Goal: Task Accomplishment & Management: Use online tool/utility

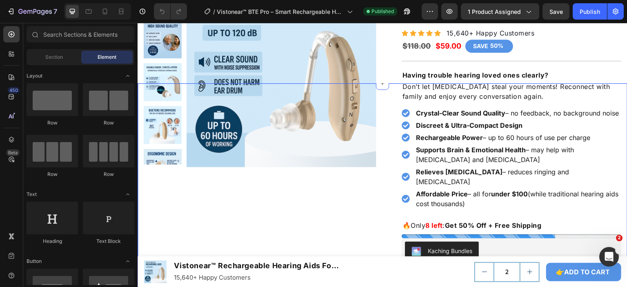
scroll to position [204, 0]
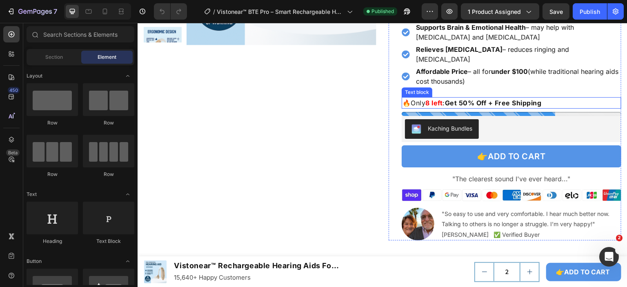
click at [434, 101] on strong "8 left" at bounding box center [434, 103] width 17 height 8
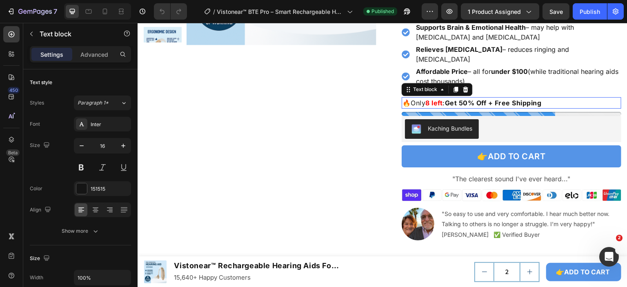
click at [434, 101] on strong "8 left" at bounding box center [434, 103] width 17 height 8
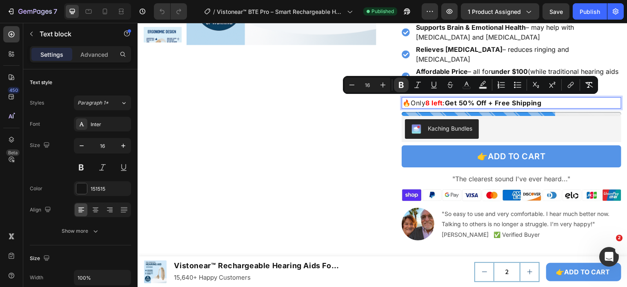
click at [428, 101] on strong "8 left" at bounding box center [434, 103] width 17 height 8
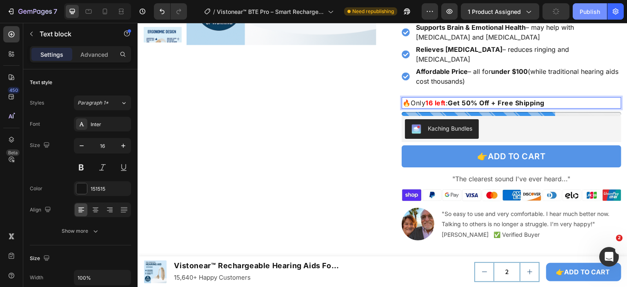
click at [588, 10] on div "Publish" at bounding box center [590, 11] width 20 height 9
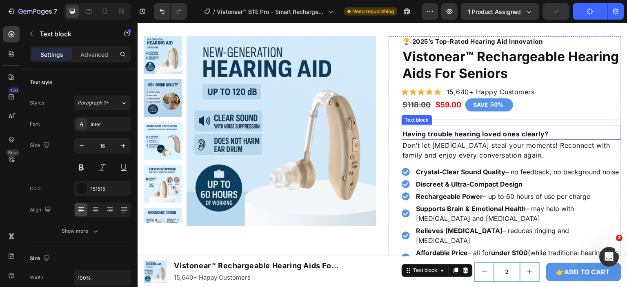
scroll to position [0, 0]
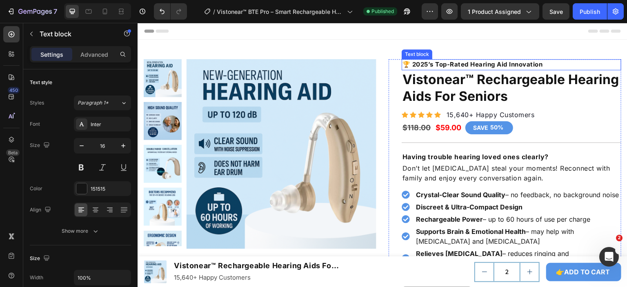
click at [459, 63] on p "🏆 2025’s Top-Rated Hearing Aid Innovation" at bounding box center [512, 64] width 218 height 9
click at [98, 57] on p "Advanced" at bounding box center [94, 54] width 28 height 9
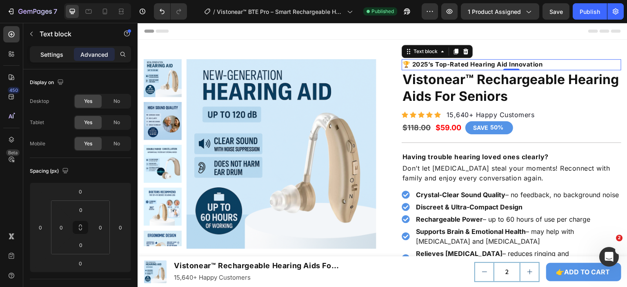
click at [56, 51] on p "Settings" at bounding box center [51, 54] width 23 height 9
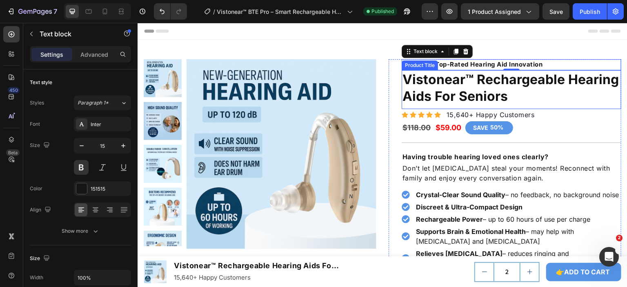
click at [435, 63] on p "🏆 2025’s Top-Rated Hearing Aid Innovation" at bounding box center [512, 64] width 218 height 9
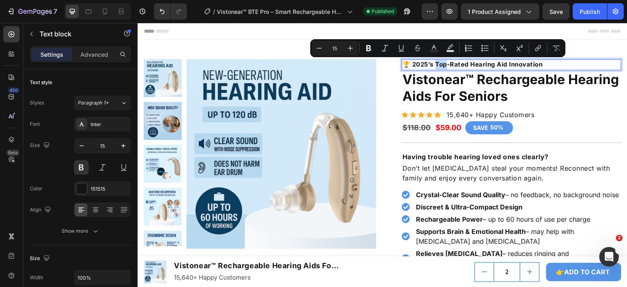
click at [467, 65] on p "🏆 2025’s Top-Rated Hearing Aid Innovation" at bounding box center [512, 64] width 218 height 9
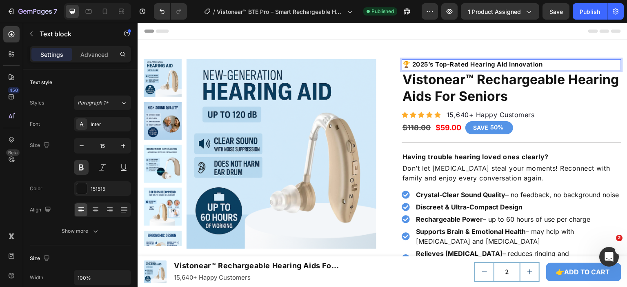
click at [467, 65] on p "🏆 2025’s Top-Rated Hearing Aid Innovation" at bounding box center [512, 64] width 218 height 9
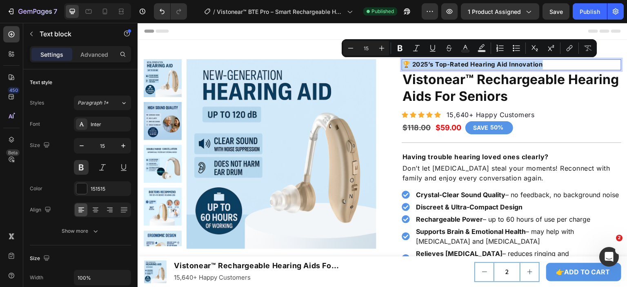
click at [442, 64] on p "🏆 2025’s Top-Rated Hearing Aid Innovation" at bounding box center [512, 64] width 218 height 9
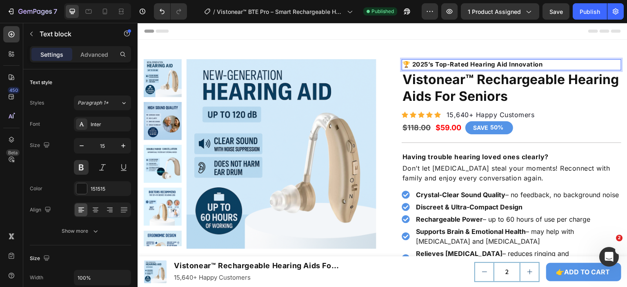
click at [422, 65] on p "🏆 2025’s Top-Rated Hearing Aid Innovation" at bounding box center [512, 64] width 218 height 9
click at [467, 60] on p "🏆 202’s Top-Rated Hearing Aid Innovation" at bounding box center [512, 64] width 218 height 9
click at [462, 63] on p "🏆 202’s Top-Rated Hearing Aid Innovation" at bounding box center [512, 64] width 218 height 9
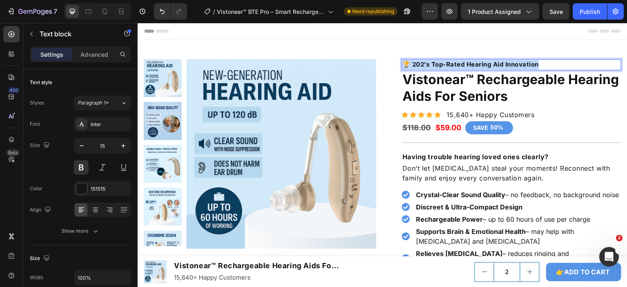
click at [462, 63] on p "🏆 202’s Top-Rated Hearing Aid Innovation" at bounding box center [512, 64] width 218 height 9
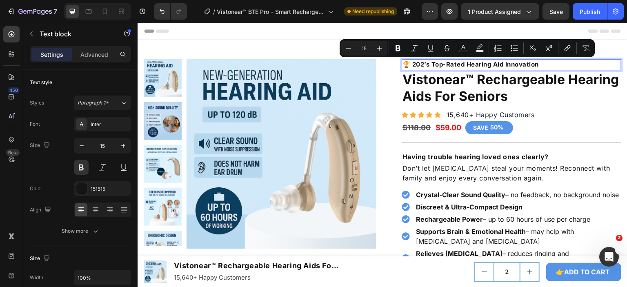
click at [498, 60] on p "🏆 202’s Top-Rated Hearing Aid Innovation" at bounding box center [512, 64] width 218 height 9
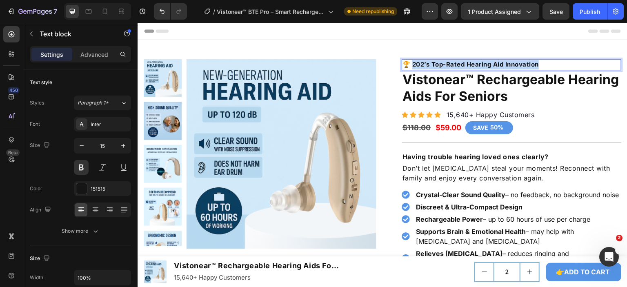
drag, startPoint x: 410, startPoint y: 62, endPoint x: 535, endPoint y: 65, distance: 124.2
click at [535, 65] on p "🏆 202’s Top-Rated Hearing Aid Innovation" at bounding box center [512, 64] width 218 height 9
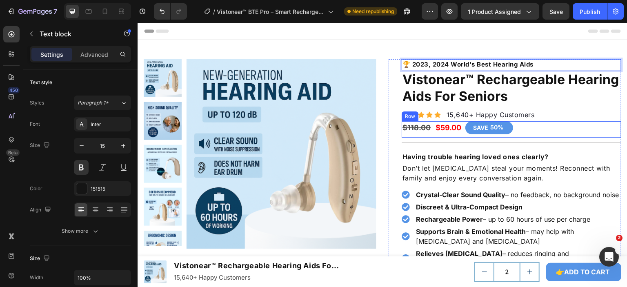
click at [573, 127] on div "$118.00 Product Price Product Price $59.00 Product Price Product Price SAVE 50%…" at bounding box center [512, 129] width 220 height 16
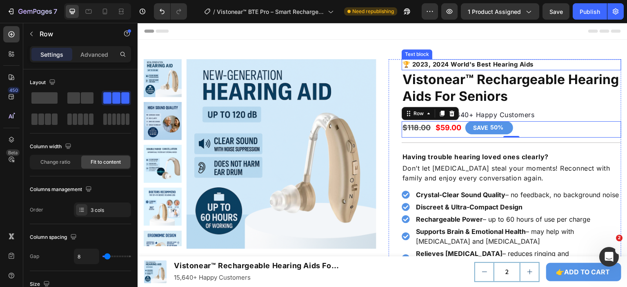
click at [430, 65] on p "🏆 2023, 2024 World's Best Hearing Aids" at bounding box center [512, 64] width 218 height 9
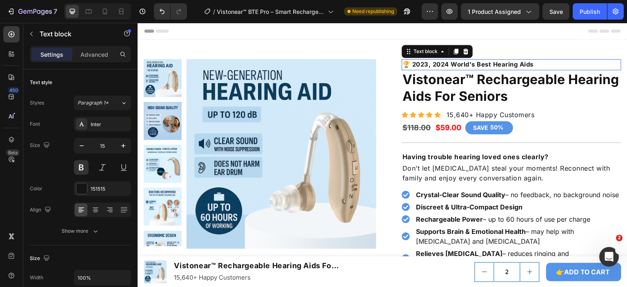
click at [412, 65] on p "🏆 2023, 2024 World's Best Hearing Aids" at bounding box center [512, 64] width 218 height 9
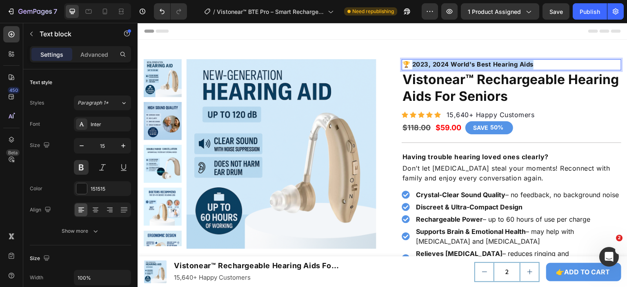
drag, startPoint x: 410, startPoint y: 65, endPoint x: 533, endPoint y: 65, distance: 122.5
click at [533, 65] on p "🏆 2023, 2024 World's Best Hearing Aids" at bounding box center [512, 64] width 218 height 9
click at [509, 65] on p "🏆 Best-Selling Hearing Aids (2023 & 2024)" at bounding box center [512, 64] width 218 height 9
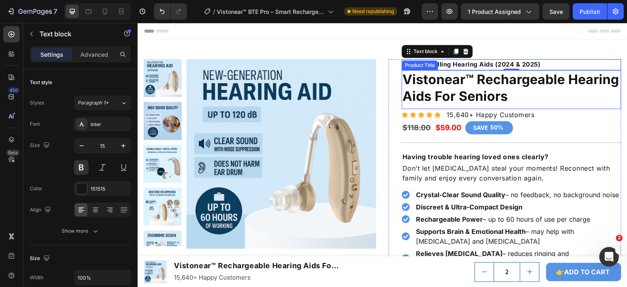
click at [577, 88] on h1 "Vistonear™ Rechargeable Hearing Aids For Seniors" at bounding box center [512, 88] width 220 height 36
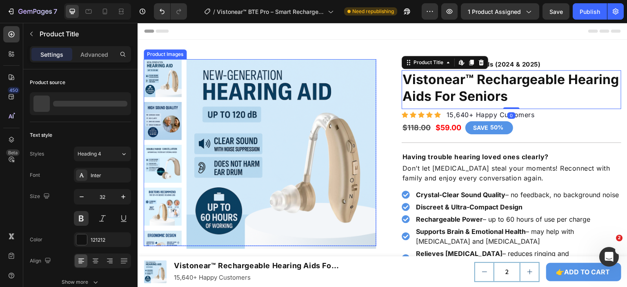
click at [382, 98] on div "Product Images Row 🏆 Best-Selling Hearing Aids (2024 & 2025) Text block Vistone…" at bounding box center [383, 251] width 490 height 385
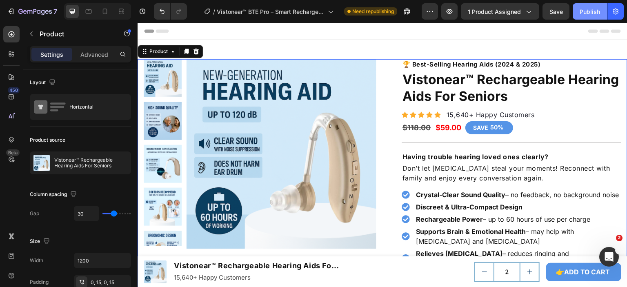
click at [592, 12] on div "Publish" at bounding box center [590, 11] width 20 height 9
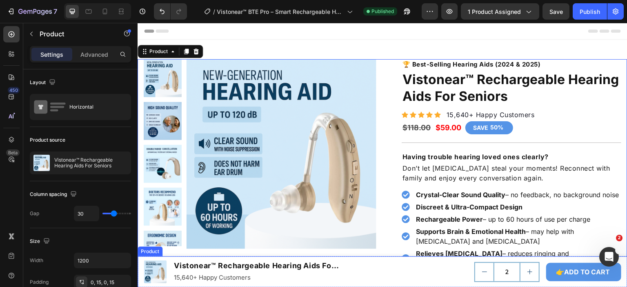
click at [412, 260] on div "2 Product Quantity 👉ADD TO CART Add to Cart Row" at bounding box center [484, 272] width 276 height 25
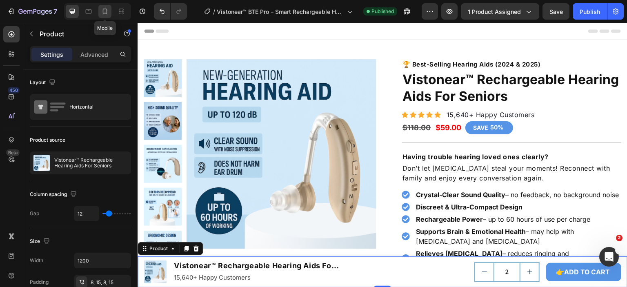
click at [108, 8] on icon at bounding box center [105, 11] width 8 height 8
type input "0"
type input "100%"
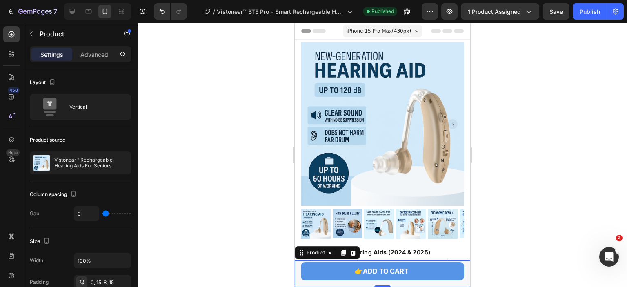
scroll to position [209, 0]
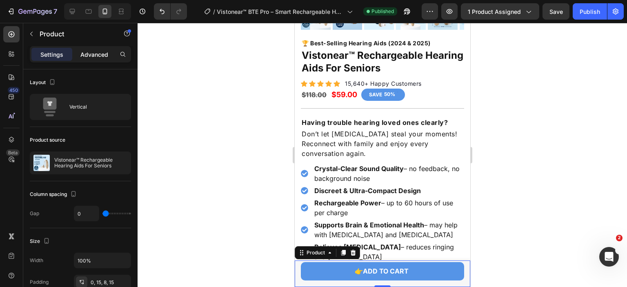
click at [99, 56] on p "Advanced" at bounding box center [94, 54] width 28 height 9
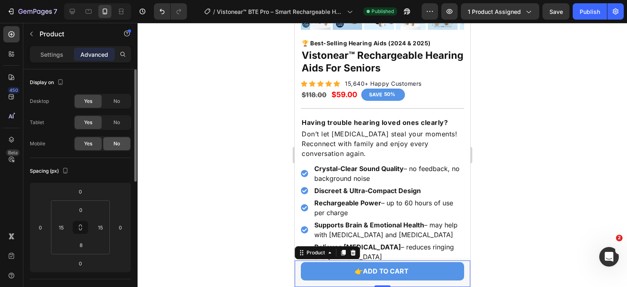
click at [114, 145] on span "No" at bounding box center [117, 143] width 7 height 7
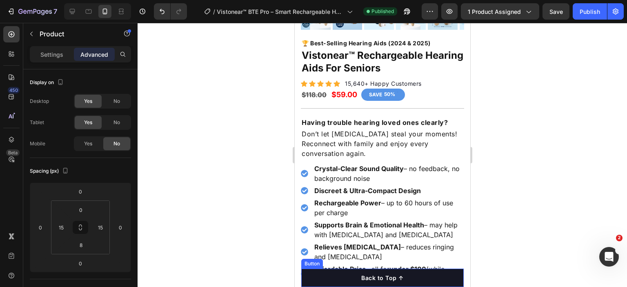
click at [421, 278] on button "Back to Top ↑" at bounding box center [382, 278] width 163 height 18
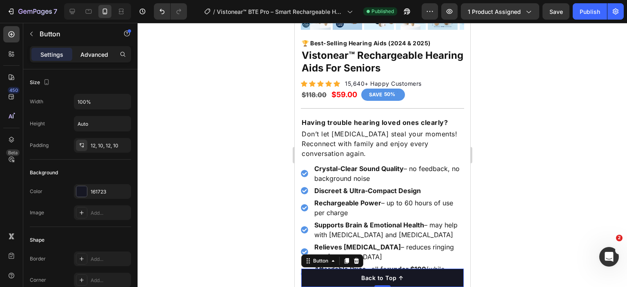
click at [101, 54] on p "Advanced" at bounding box center [94, 54] width 28 height 9
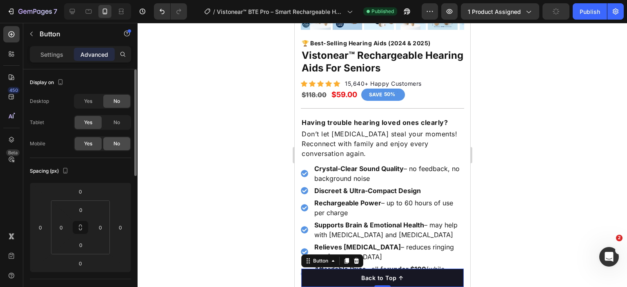
click at [118, 142] on span "No" at bounding box center [117, 143] width 7 height 7
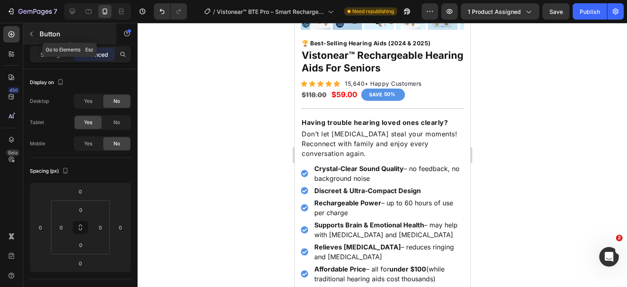
click at [34, 35] on icon "button" at bounding box center [31, 34] width 7 height 7
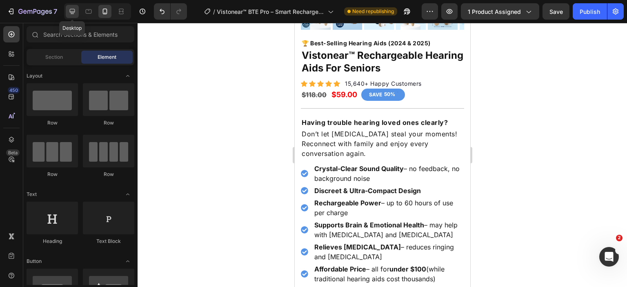
click at [74, 13] on icon at bounding box center [72, 11] width 5 height 5
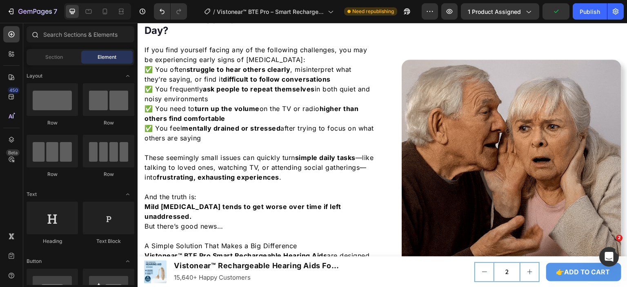
scroll to position [599, 0]
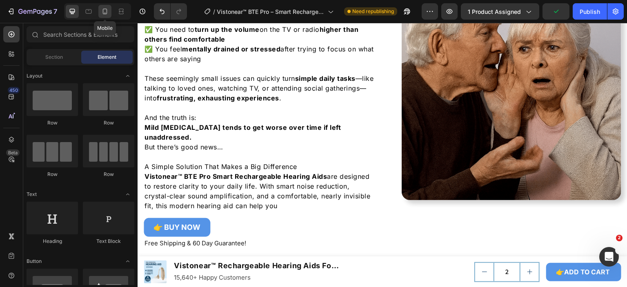
click at [105, 12] on icon at bounding box center [105, 11] width 8 height 8
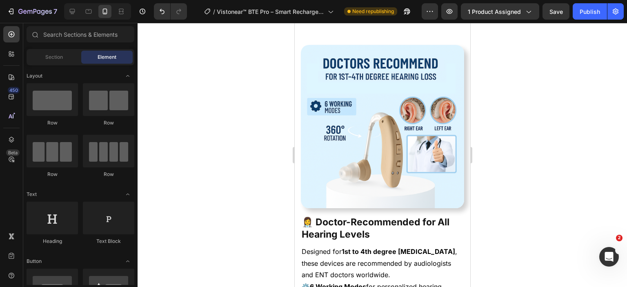
scroll to position [2024, 0]
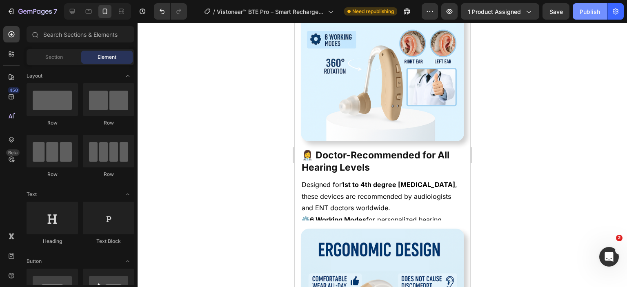
click at [599, 6] on button "Publish" at bounding box center [590, 11] width 34 height 16
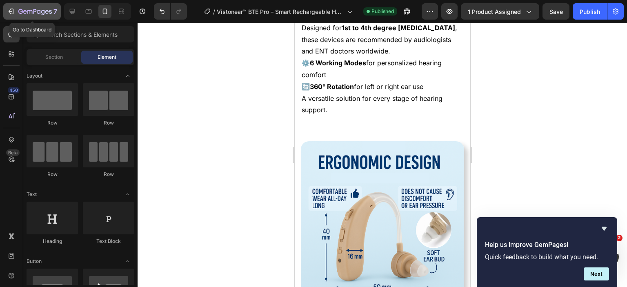
click at [28, 11] on icon "button" at bounding box center [34, 12] width 33 height 7
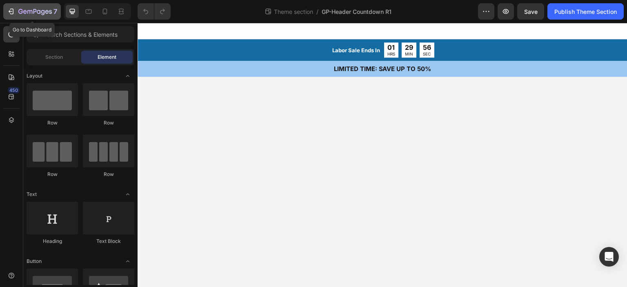
click at [14, 11] on icon "button" at bounding box center [11, 11] width 8 height 8
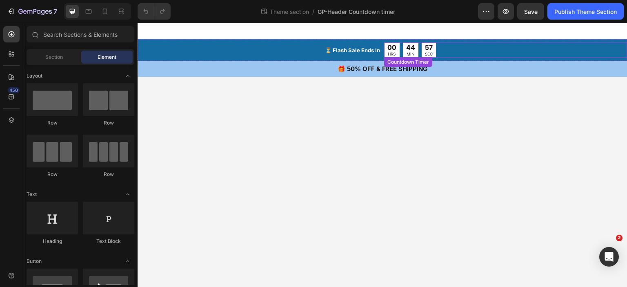
click at [399, 46] on div "00 HRS 44 MIN 57 SEC" at bounding box center [410, 49] width 52 height 15
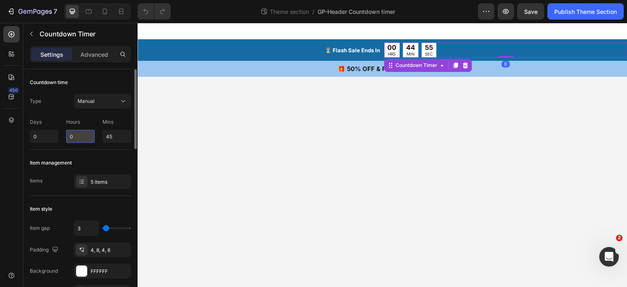
click at [80, 136] on input "0" at bounding box center [80, 136] width 29 height 13
drag, startPoint x: 80, startPoint y: 136, endPoint x: 72, endPoint y: 135, distance: 8.2
click at [72, 135] on input "0" at bounding box center [80, 136] width 29 height 13
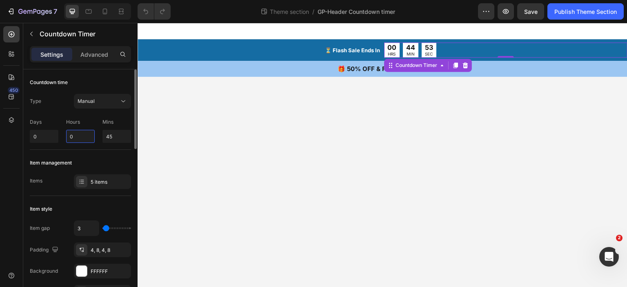
drag, startPoint x: 72, startPoint y: 135, endPoint x: 62, endPoint y: 135, distance: 9.8
click at [62, 135] on div "Days 0 Hours 0 Mins 45" at bounding box center [80, 129] width 101 height 28
type input "1"
click at [109, 134] on input "45" at bounding box center [117, 136] width 29 height 13
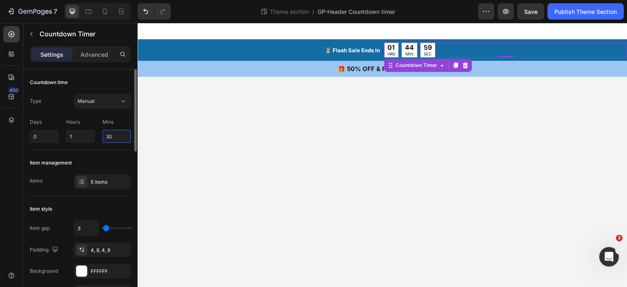
type input "30"
click at [126, 122] on p "Mins" at bounding box center [117, 121] width 29 height 7
click at [580, 14] on div "Publish Theme Section" at bounding box center [586, 11] width 62 height 9
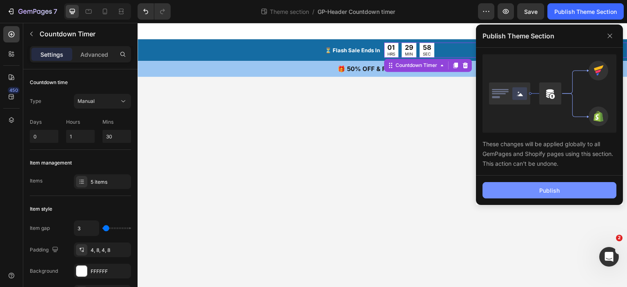
click at [538, 189] on button "Publish" at bounding box center [550, 190] width 134 height 16
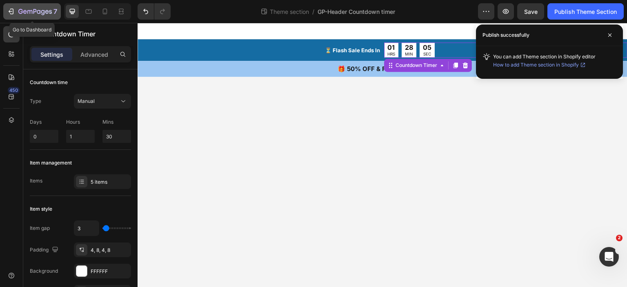
click at [15, 9] on icon "button" at bounding box center [11, 11] width 8 height 8
